Goal: Obtain resource: Obtain resource

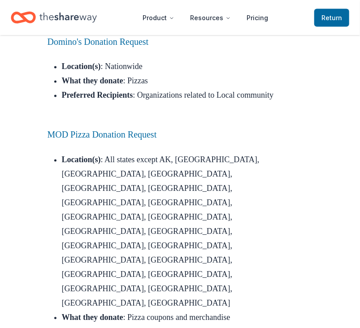
scroll to position [485, 0]
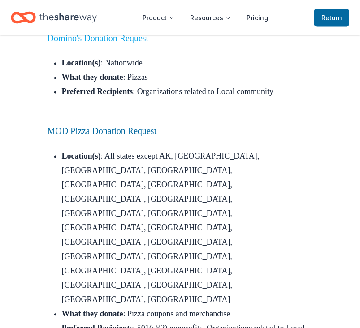
click at [106, 43] on link "Domino's Donation Request" at bounding box center [97, 38] width 101 height 10
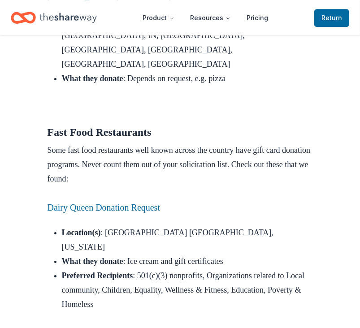
scroll to position [875, 0]
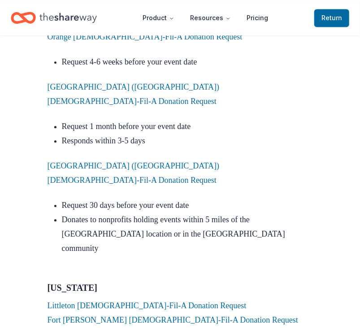
scroll to position [1720, 0]
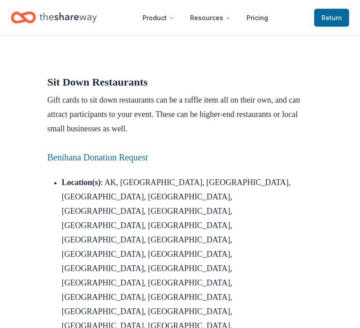
scroll to position [2650, 0]
